Goal: Find specific page/section: Find specific page/section

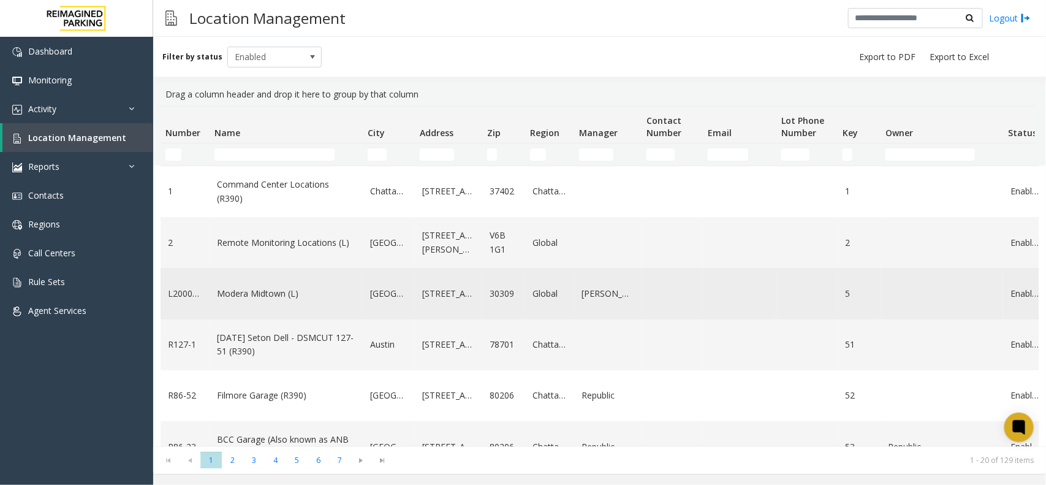
click at [267, 294] on link "Modera Midtown (L)" at bounding box center [286, 293] width 138 height 13
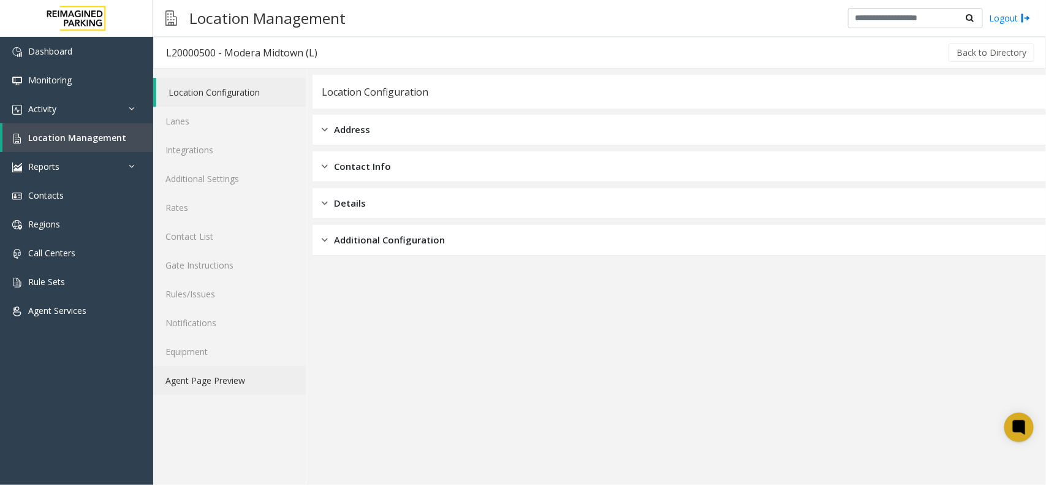
click at [218, 387] on link "Agent Page Preview" at bounding box center [229, 380] width 153 height 29
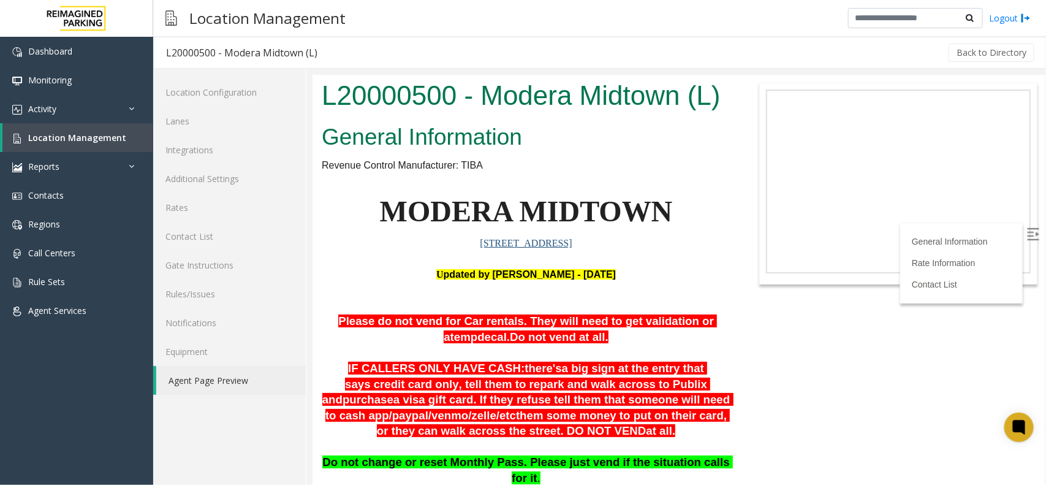
scroll to position [153, 0]
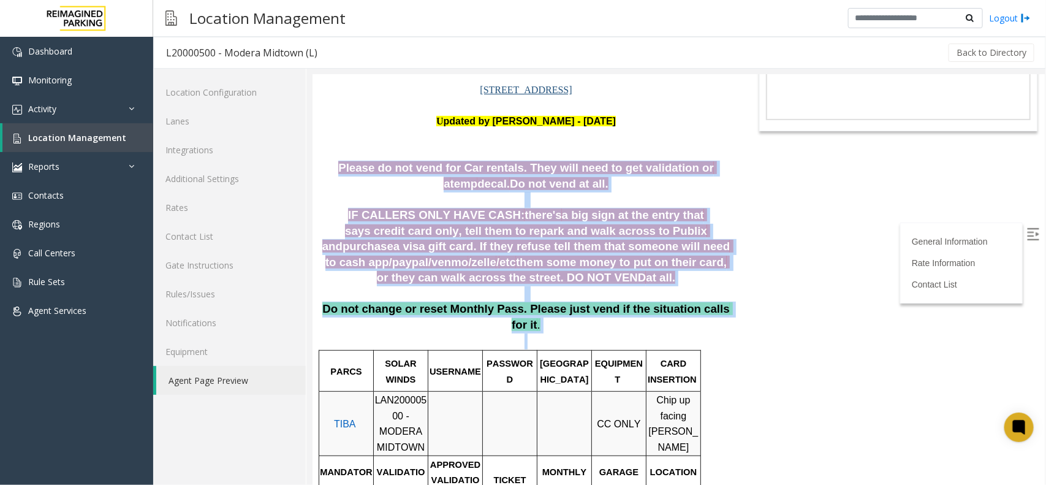
drag, startPoint x: 722, startPoint y: 320, endPoint x: 316, endPoint y: 165, distance: 435.4
copy div "Please do not vend for Car rentals. They will need to get validation or a temp …"
